Goal: Task Accomplishment & Management: Manage account settings

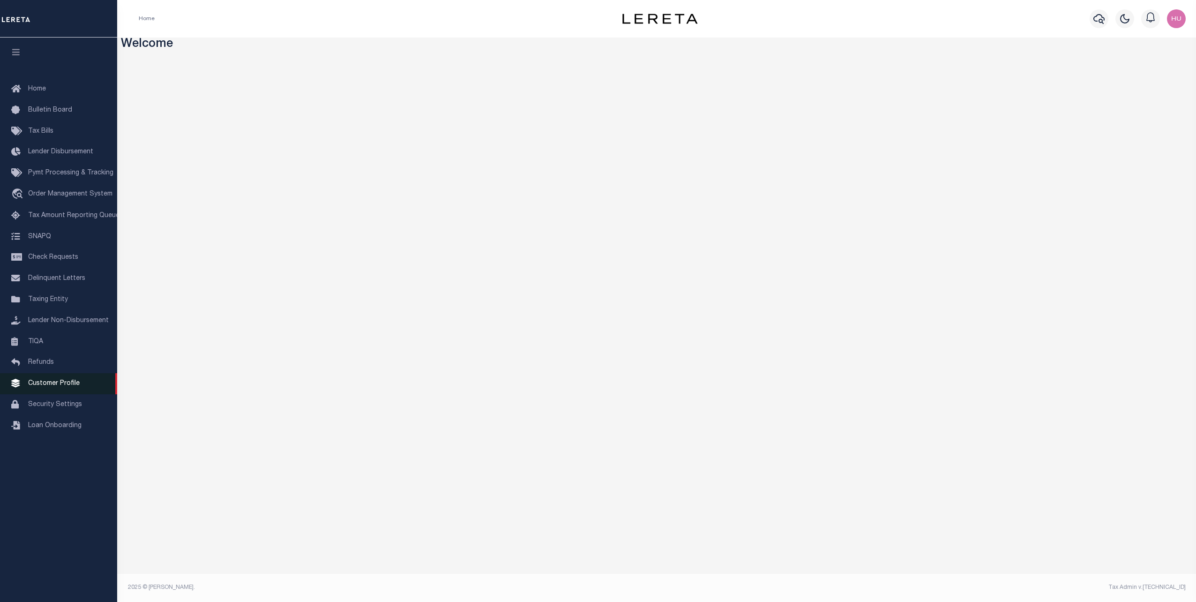
click at [62, 383] on link "Customer Profile" at bounding box center [58, 383] width 117 height 21
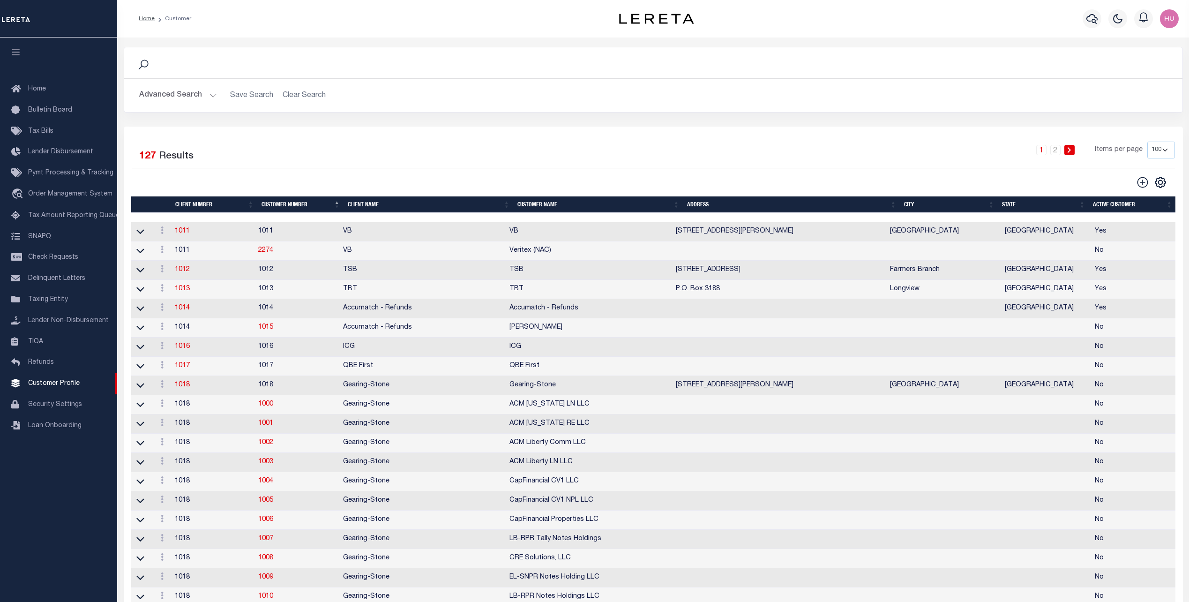
click at [204, 97] on button "Advanced Search" at bounding box center [178, 95] width 78 height 18
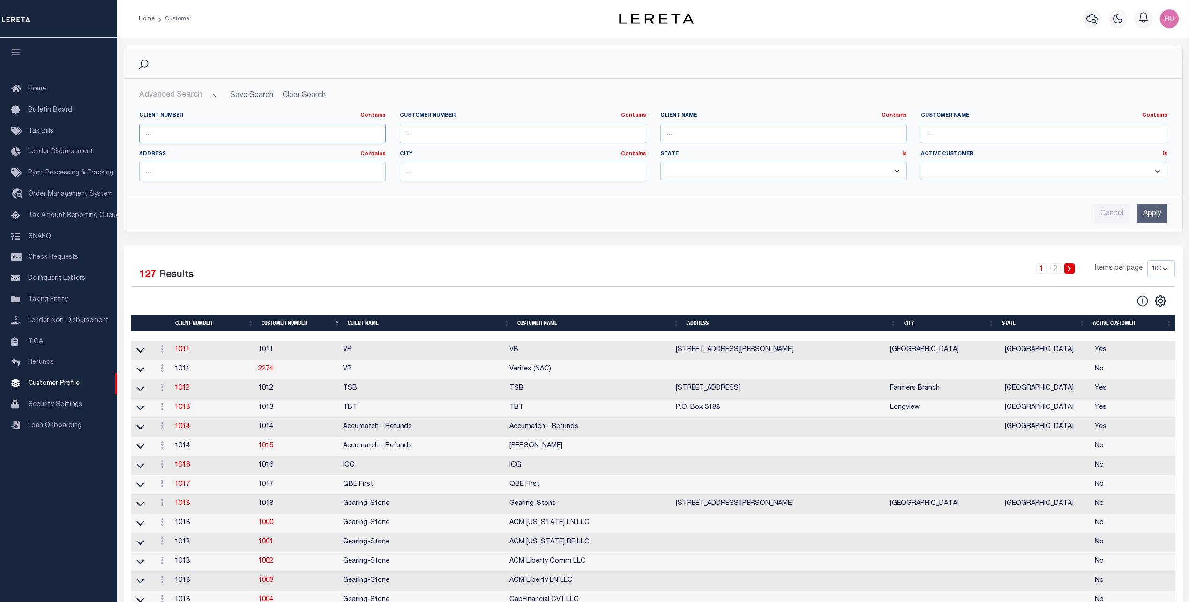
click at [301, 131] on input "text" at bounding box center [262, 133] width 247 height 19
type input "12342"
click at [1151, 211] on input "Apply" at bounding box center [1152, 213] width 30 height 19
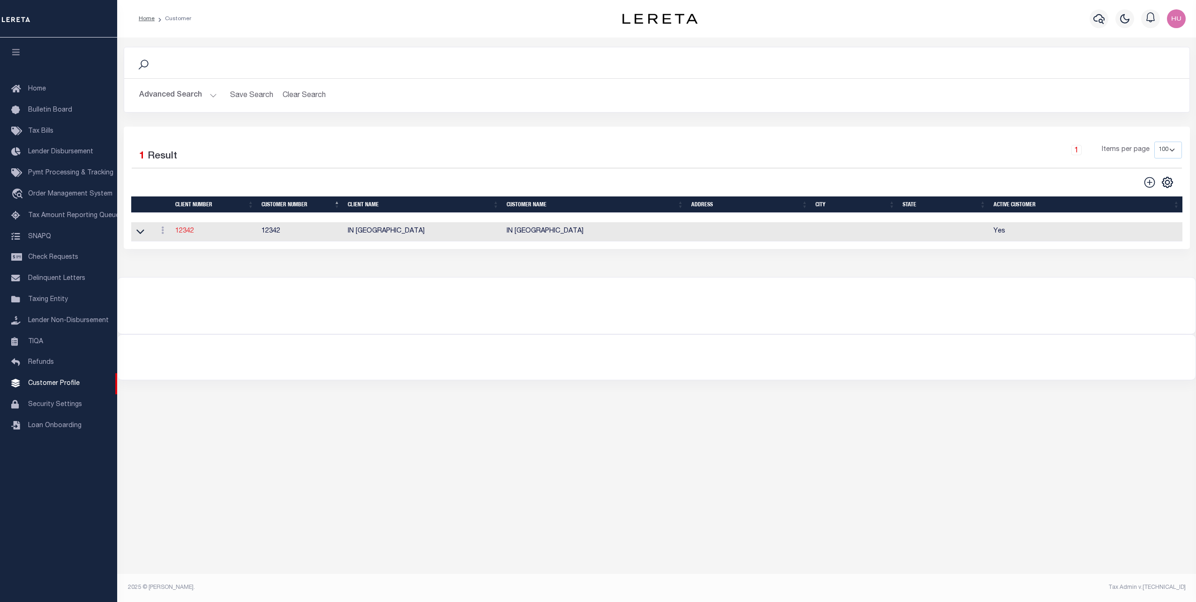
click at [190, 230] on link "12342" at bounding box center [184, 231] width 19 height 7
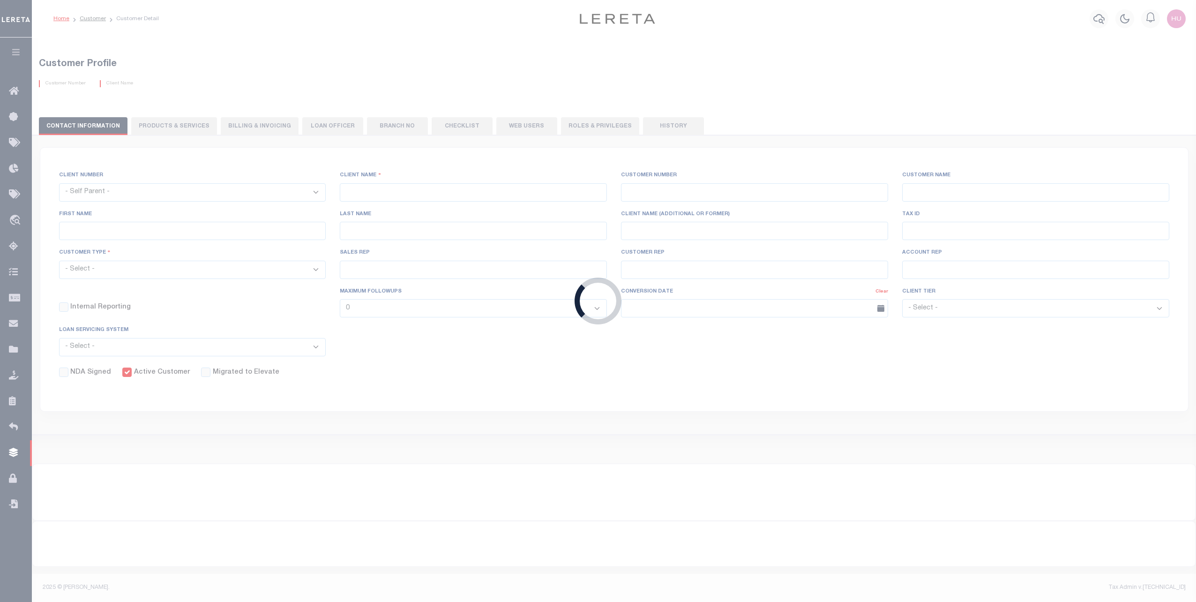
select select
type input "IN [GEOGRAPHIC_DATA]"
type input "12342"
type input "IN [GEOGRAPHIC_DATA]"
select select "Residential"
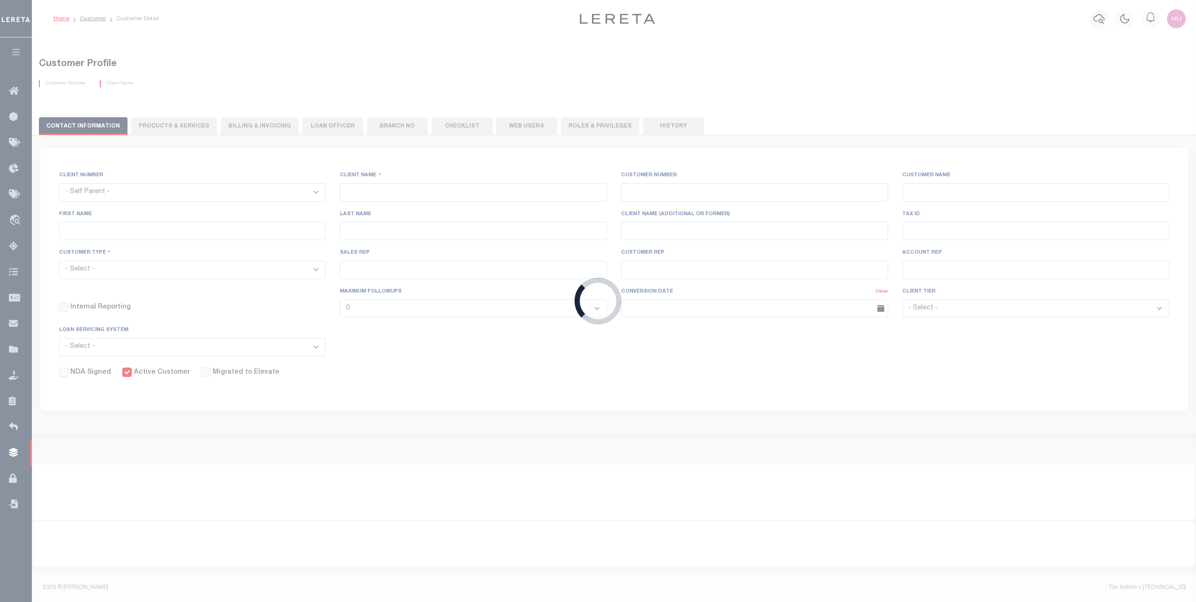
checkbox input "true"
select select
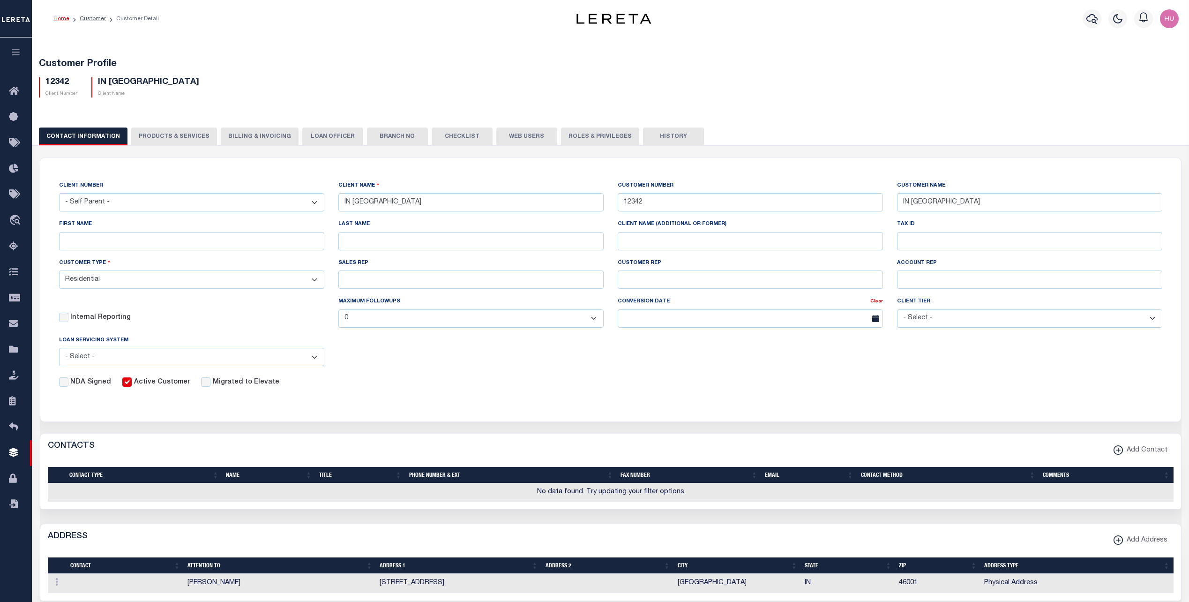
click at [189, 132] on button "PRODUCTS & SERVICES" at bounding box center [174, 137] width 86 height 18
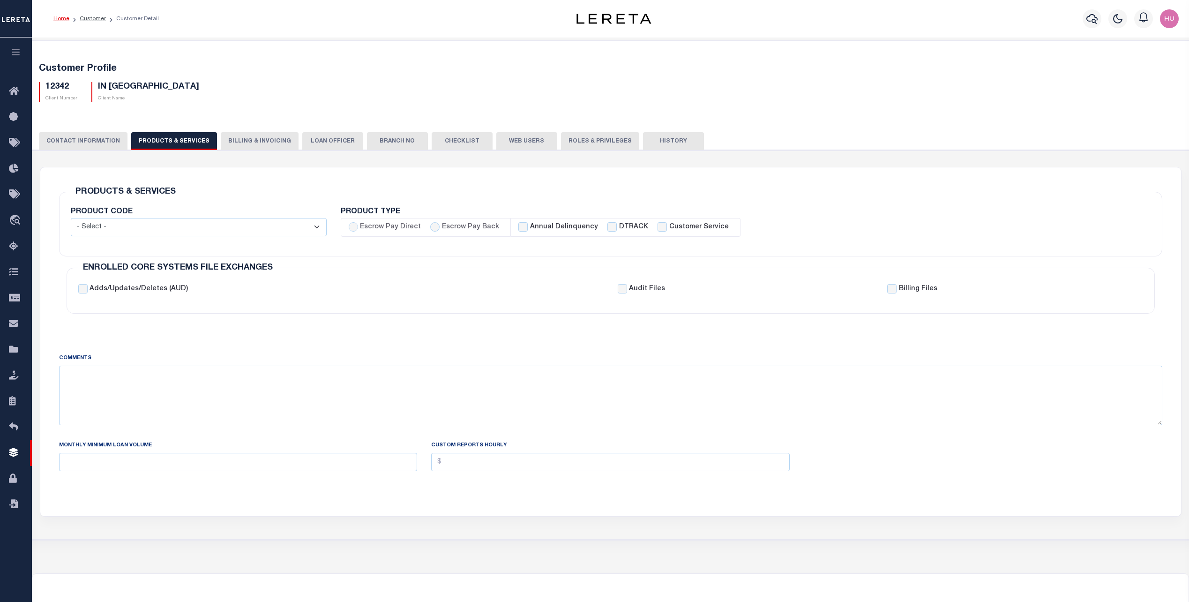
click at [452, 224] on label "Escrow Pay Back" at bounding box center [470, 227] width 57 height 10
click at [440, 224] on input "Escrow Pay Back" at bounding box center [434, 226] width 9 height 9
radio input "true"
checkbox input "true"
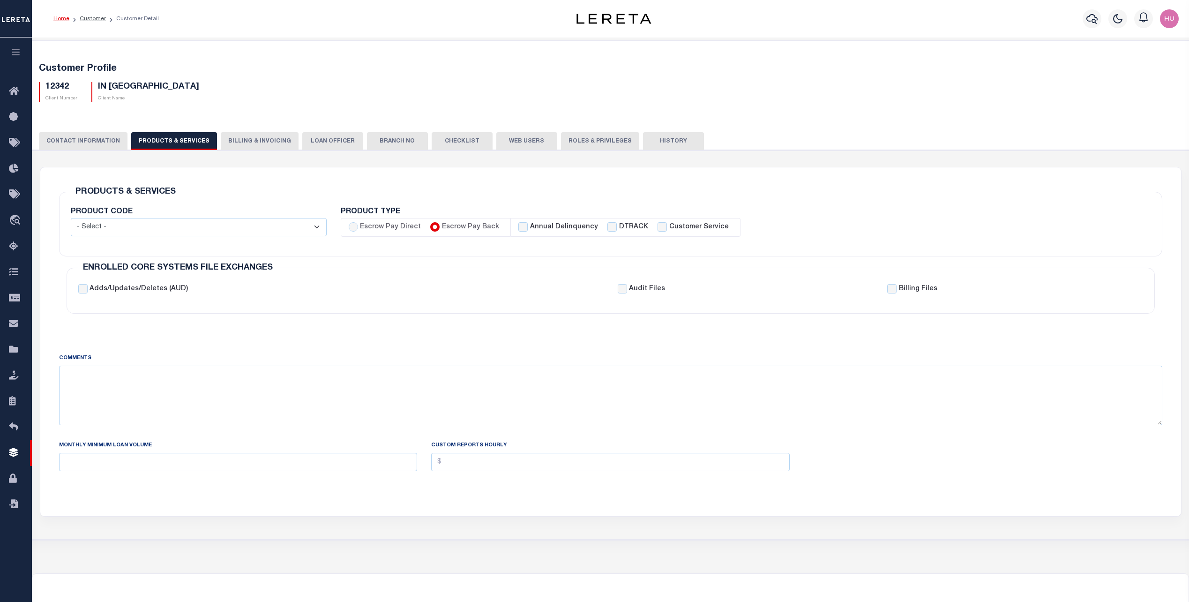
checkbox input "true"
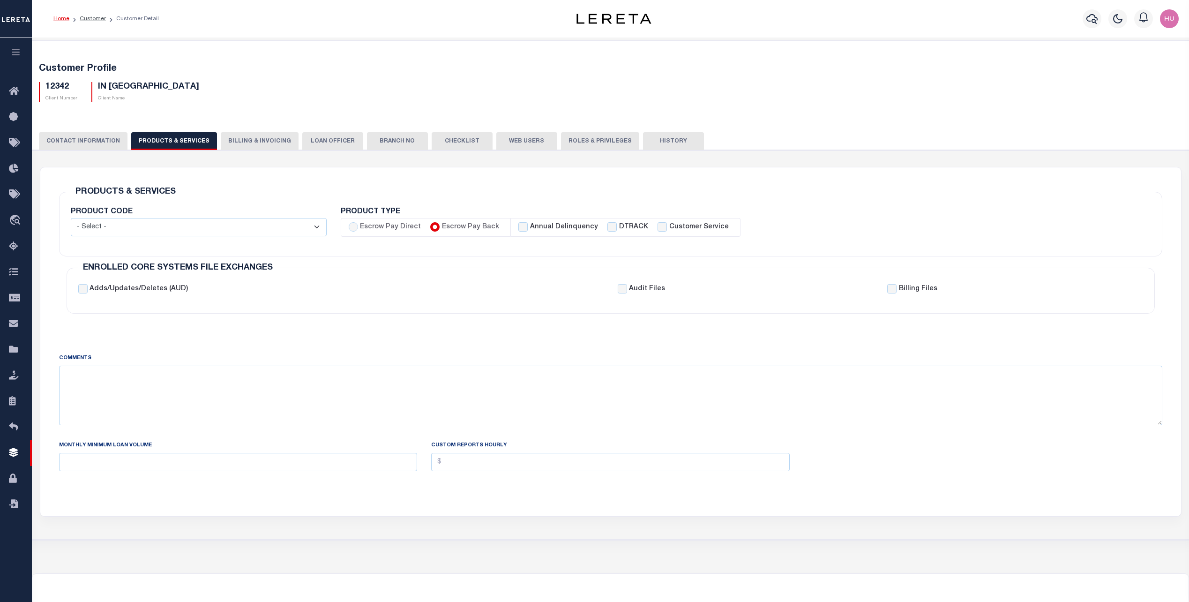
checkbox input "true"
checkbox input "false"
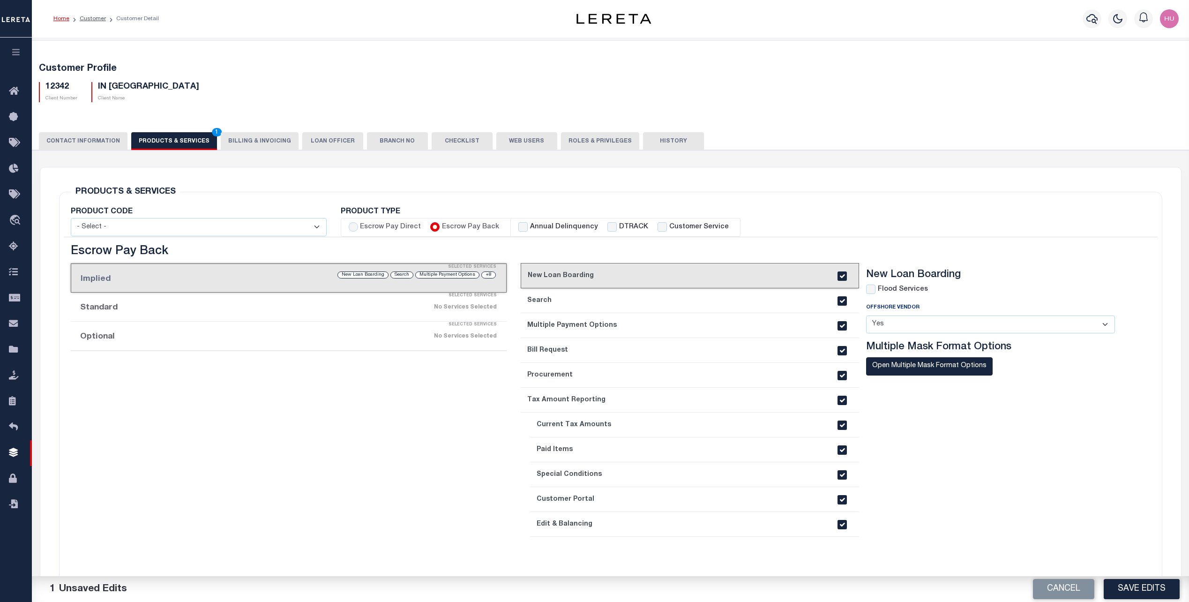
click at [343, 331] on div "Selected Services" at bounding box center [298, 325] width 436 height 19
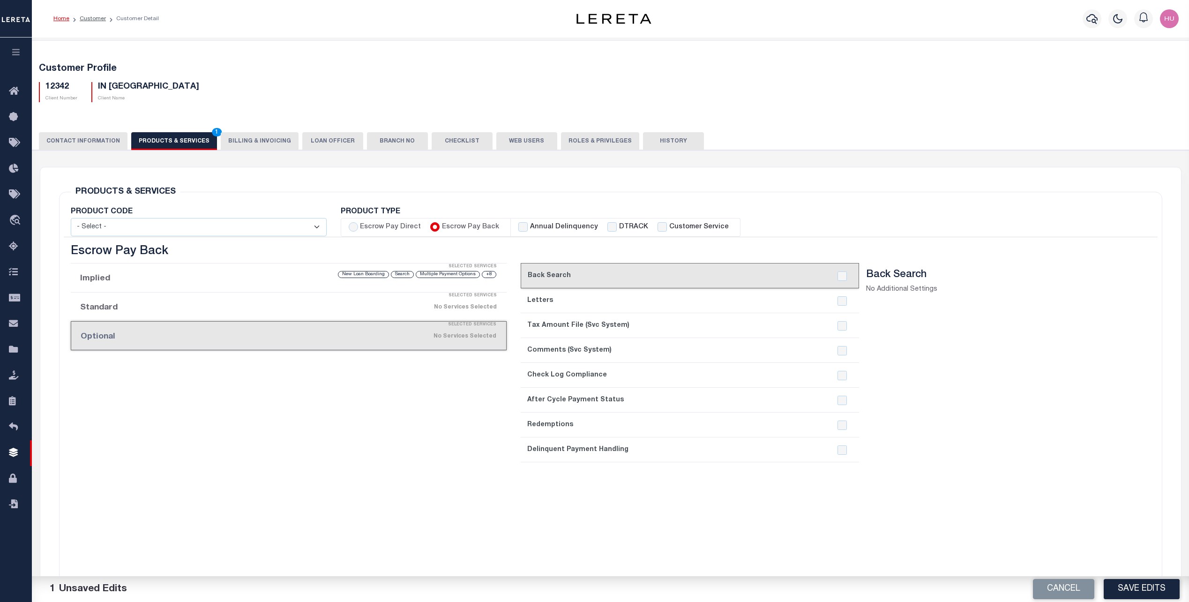
click at [1138, 595] on button "Save Edits" at bounding box center [1142, 589] width 76 height 20
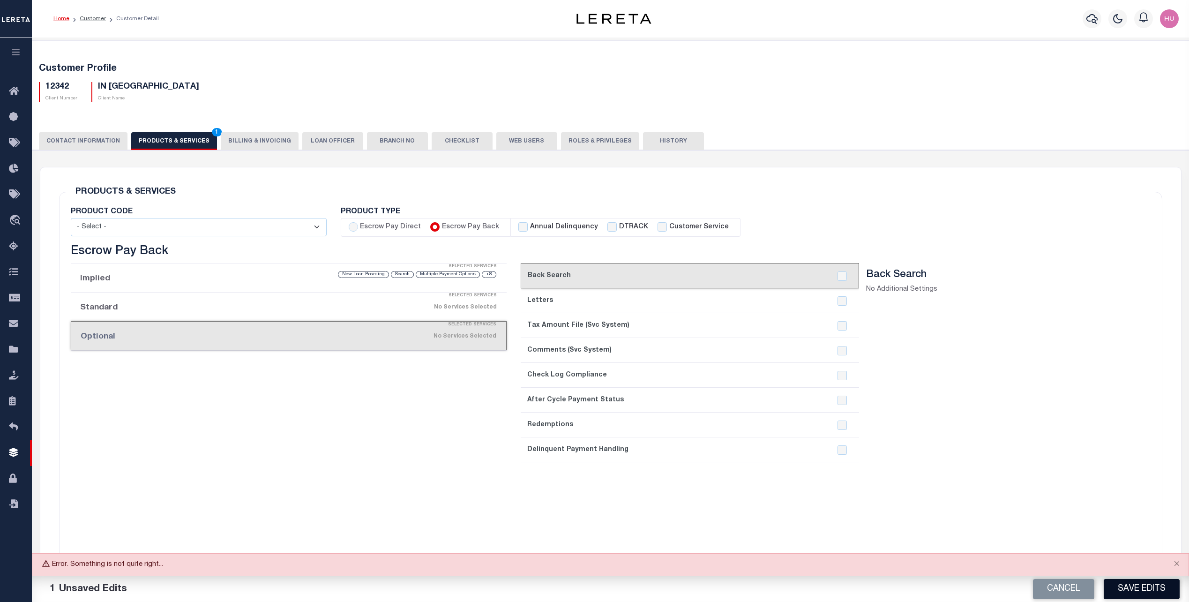
click at [1135, 594] on button "Save Edits" at bounding box center [1142, 589] width 76 height 20
click at [1135, 594] on div "Cancel Save Edits" at bounding box center [900, 589] width 579 height 26
click at [1135, 594] on button "Save Edits" at bounding box center [1142, 589] width 76 height 20
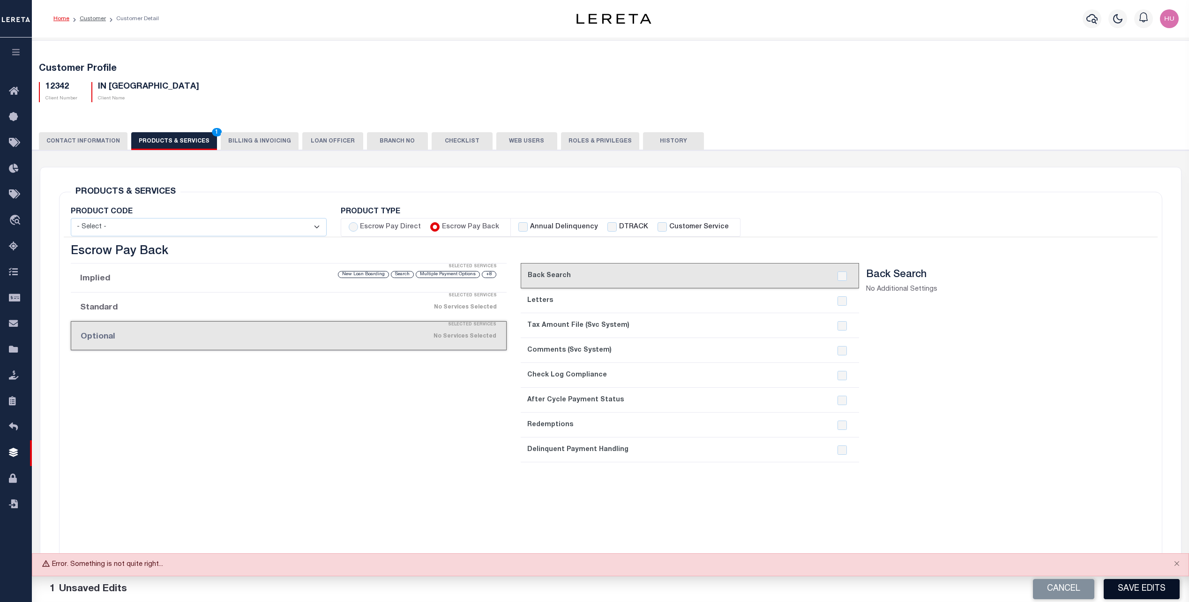
click at [1135, 594] on button "Save Edits" at bounding box center [1142, 589] width 76 height 20
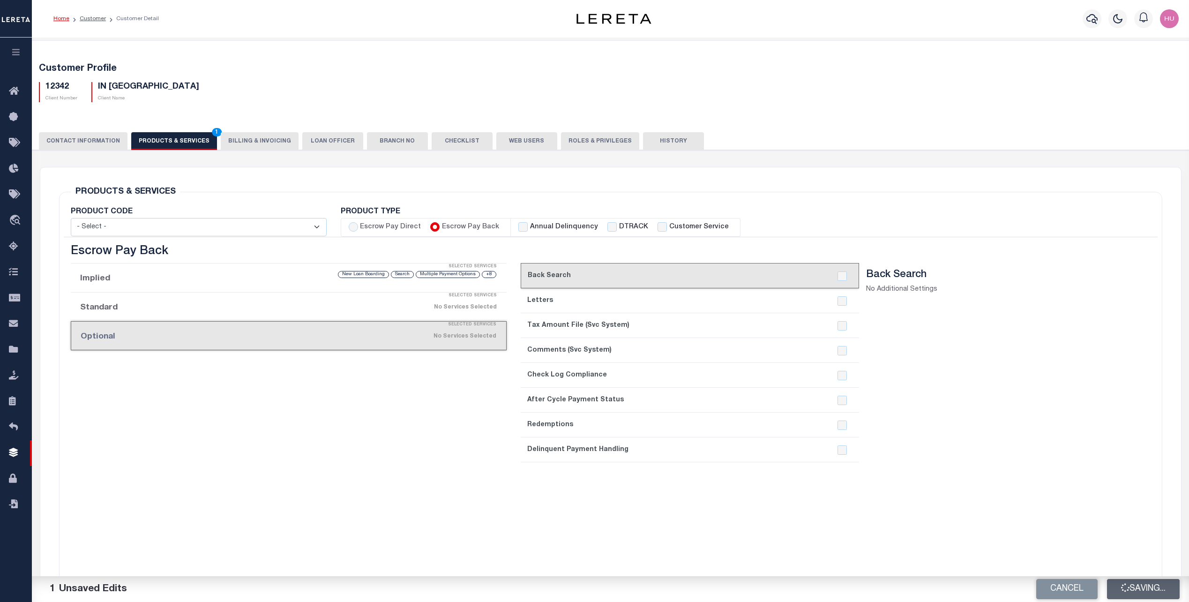
click at [1135, 594] on button "Saving..." at bounding box center [1143, 589] width 73 height 20
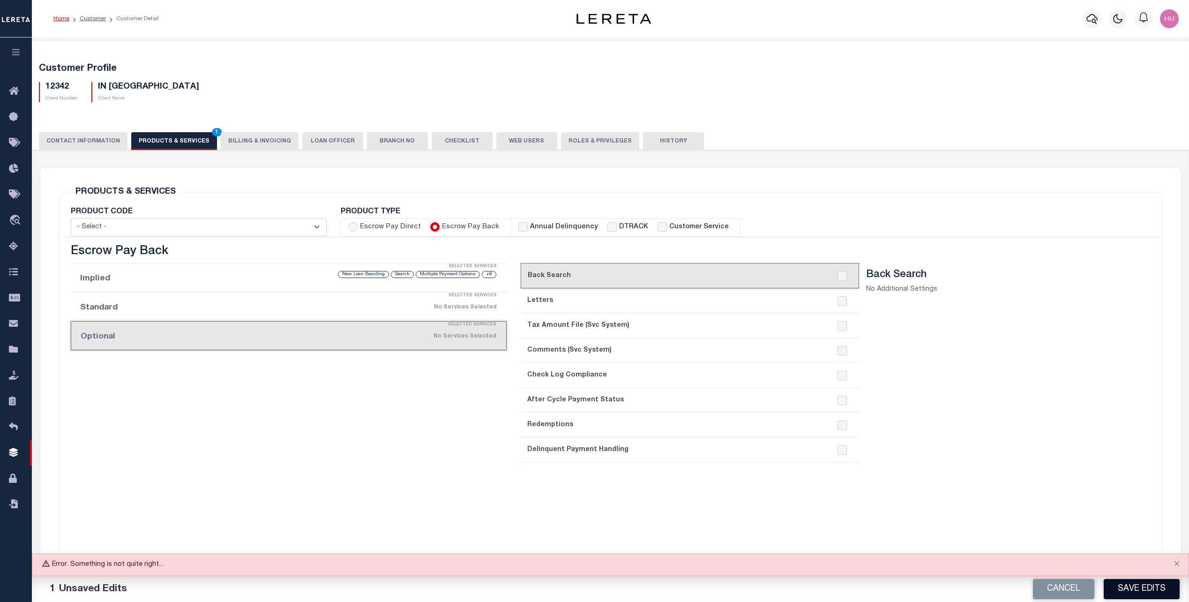
click at [1135, 594] on div "Cancel Save Edits" at bounding box center [900, 589] width 579 height 26
click at [1135, 594] on button "Save Edits" at bounding box center [1142, 589] width 76 height 20
click at [1180, 564] on button "Close" at bounding box center [1176, 564] width 23 height 21
